Goal: Task Accomplishment & Management: Manage account settings

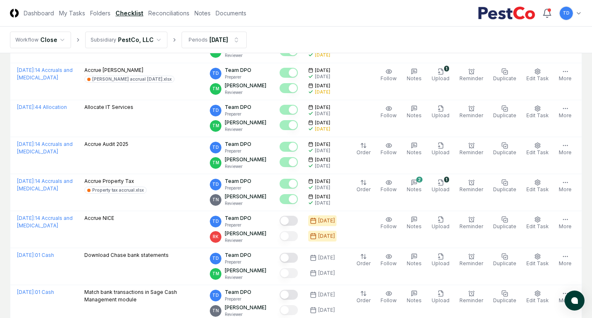
scroll to position [208, 0]
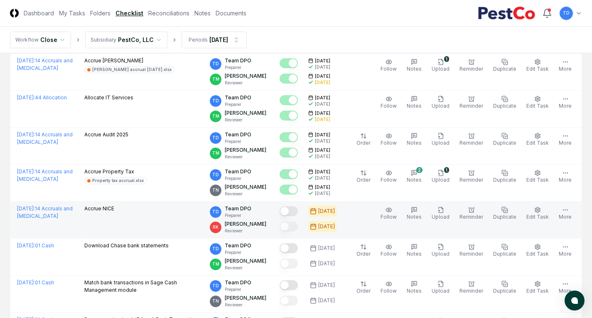
click at [298, 212] on button "Mark complete" at bounding box center [289, 211] width 18 height 10
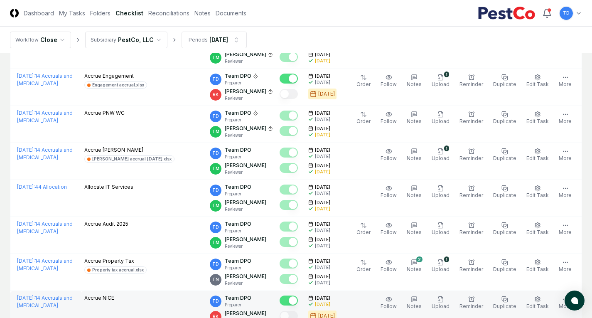
scroll to position [0, 0]
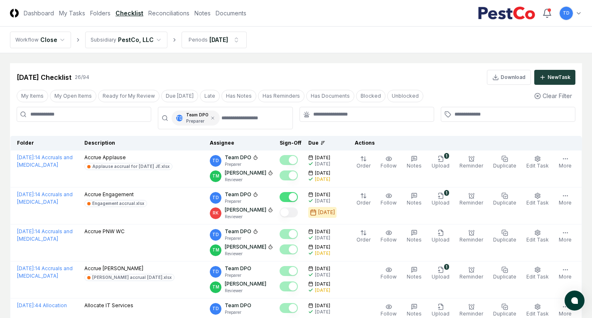
click at [542, 43] on nav "Workflow Close Subsidiary PestCo, LLC Periods [DATE]" at bounding box center [296, 40] width 592 height 27
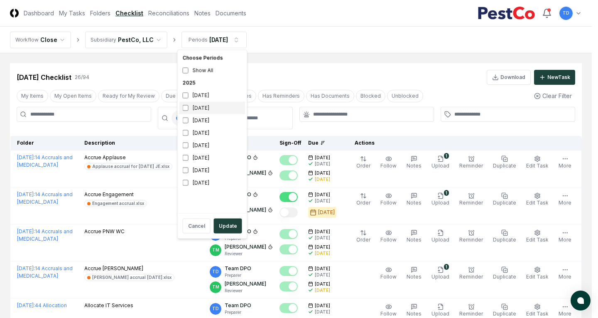
click at [211, 108] on div "[DATE]" at bounding box center [213, 108] width 66 height 12
click at [231, 227] on button "Update" at bounding box center [228, 226] width 28 height 15
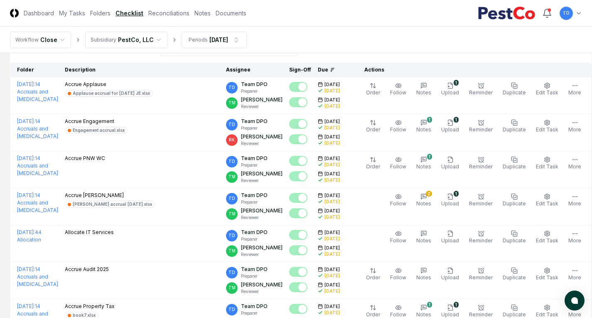
scroll to position [51, 0]
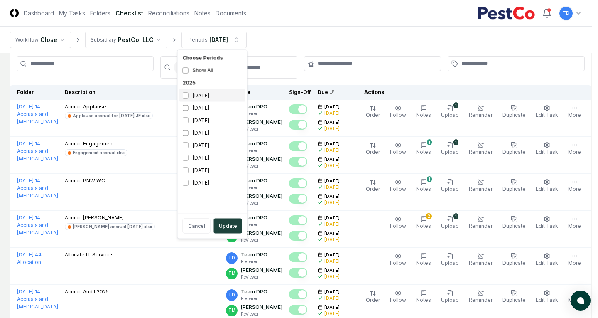
click at [214, 94] on div "[DATE]" at bounding box center [213, 95] width 66 height 12
click at [188, 108] on div "[DATE]" at bounding box center [213, 108] width 66 height 12
click at [228, 222] on button "Update" at bounding box center [228, 226] width 28 height 15
